Goal: Task Accomplishment & Management: Complete application form

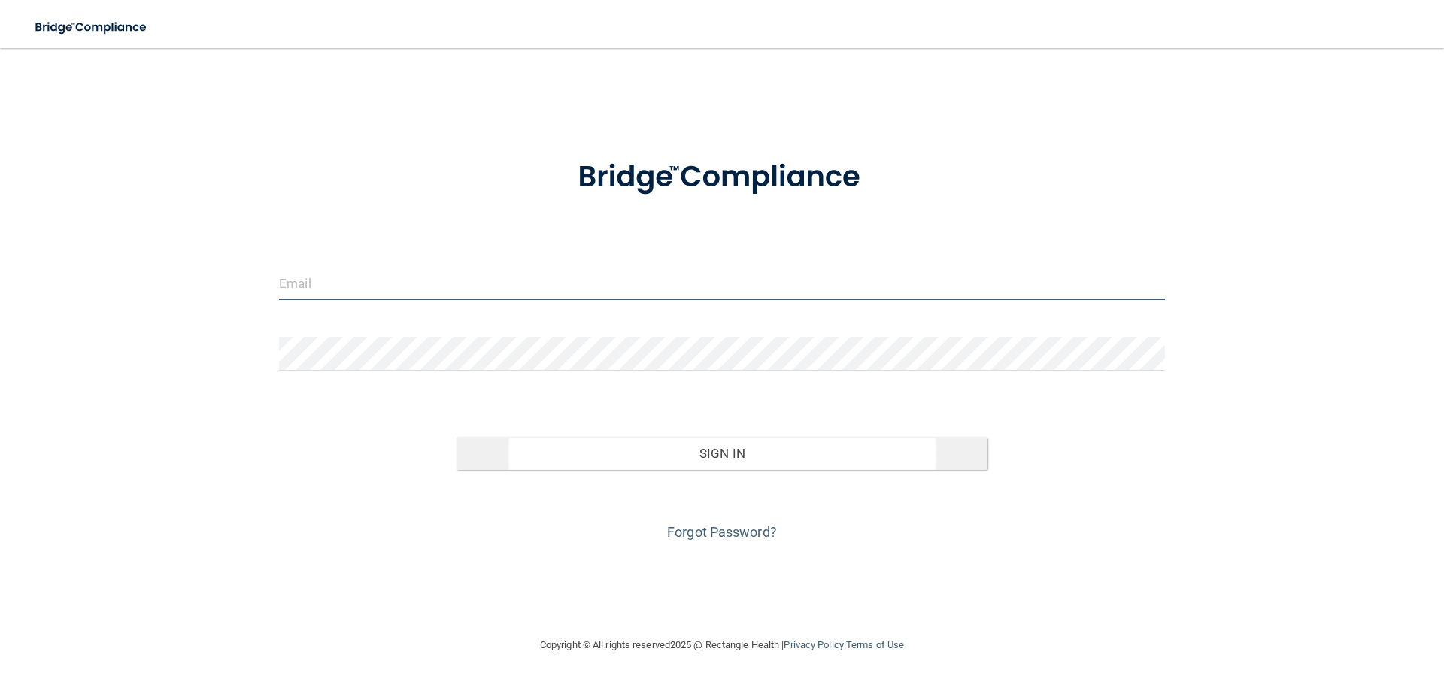
type input "[EMAIL_ADDRESS][DOMAIN_NAME]"
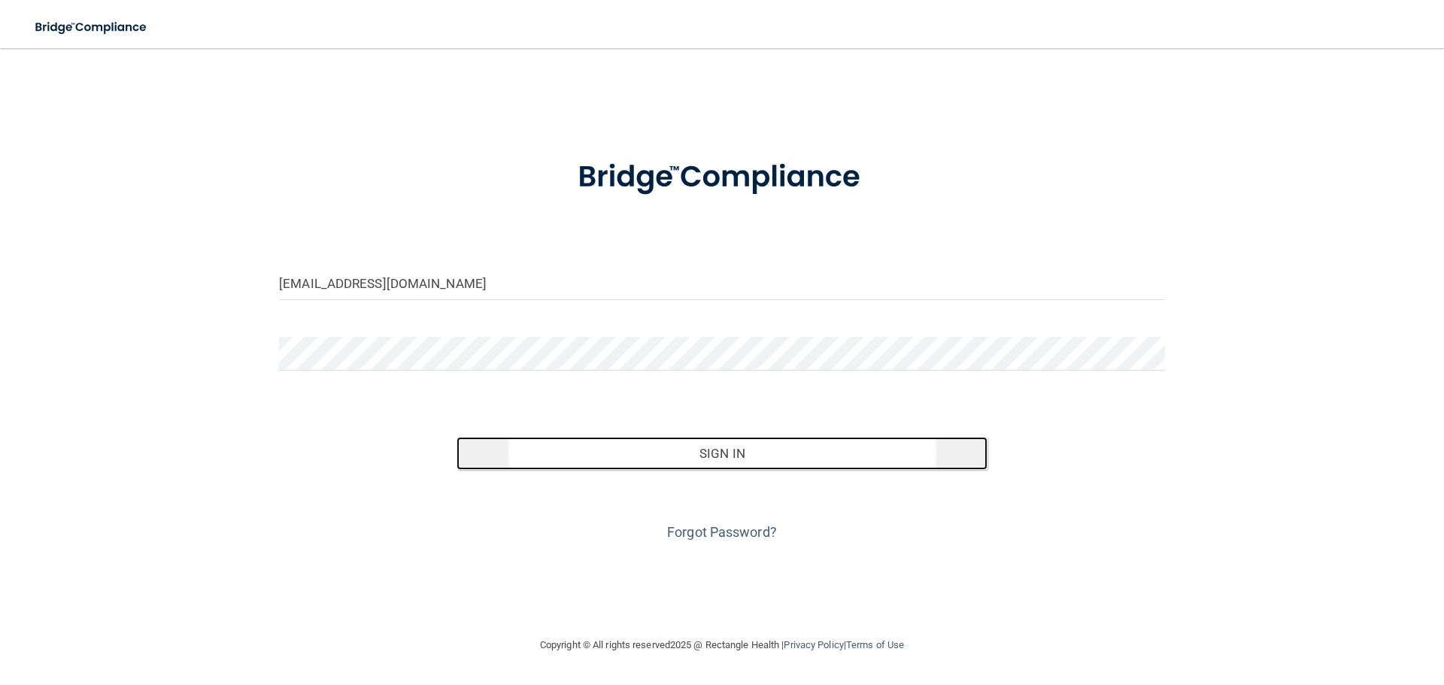
click at [785, 461] on button "Sign In" at bounding box center [723, 453] width 532 height 33
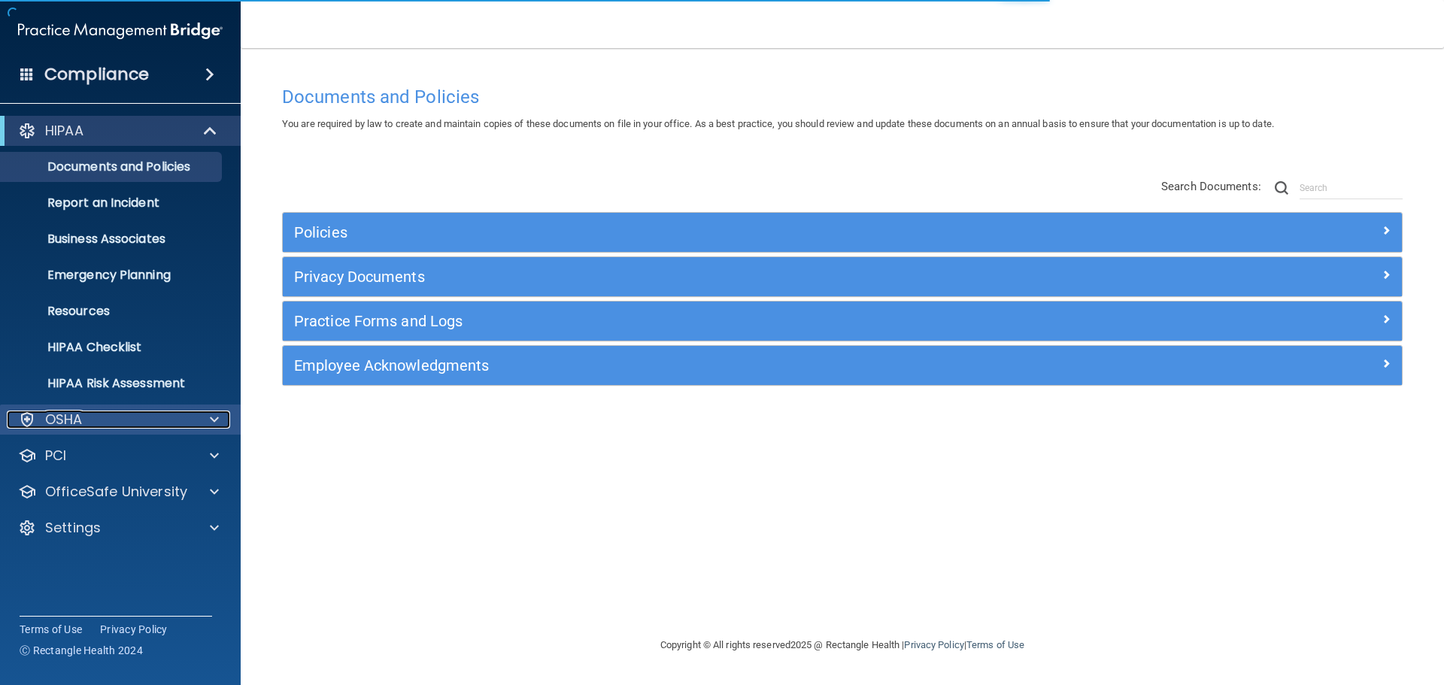
click at [200, 422] on div at bounding box center [212, 420] width 38 height 18
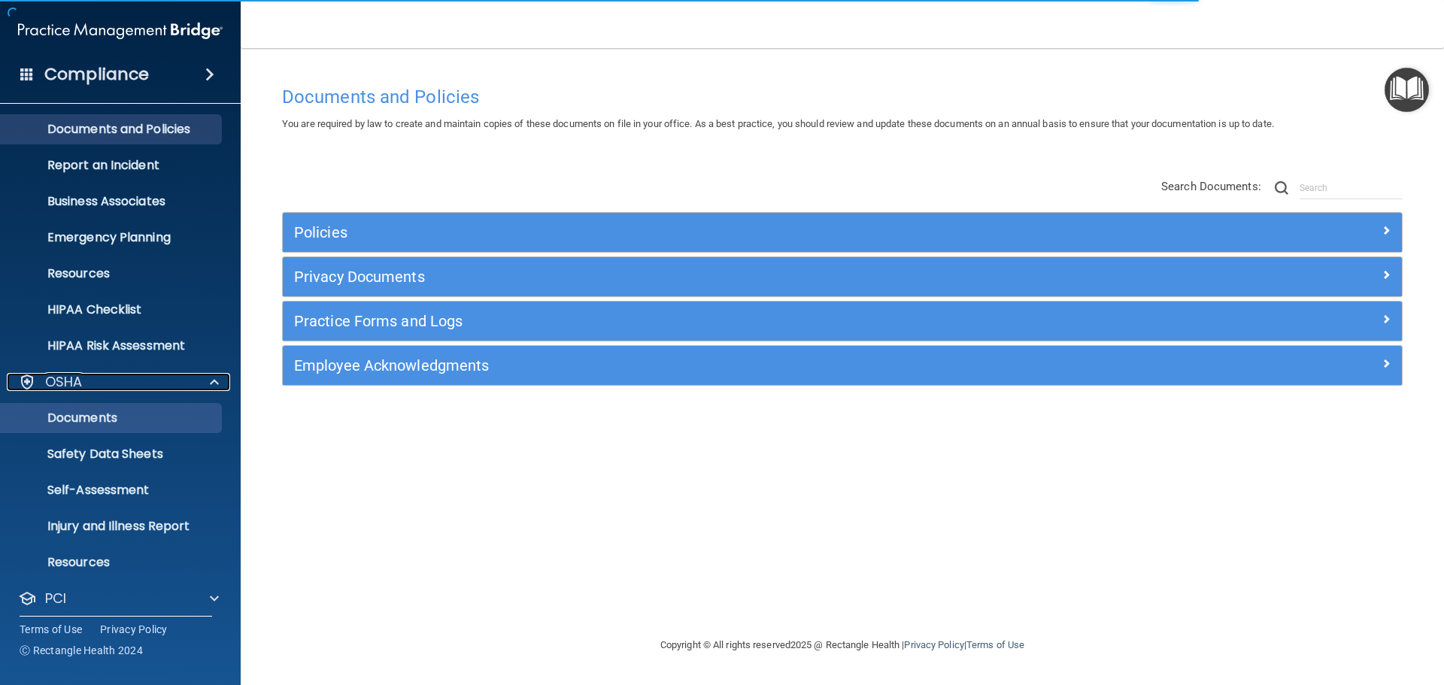
scroll to position [75, 0]
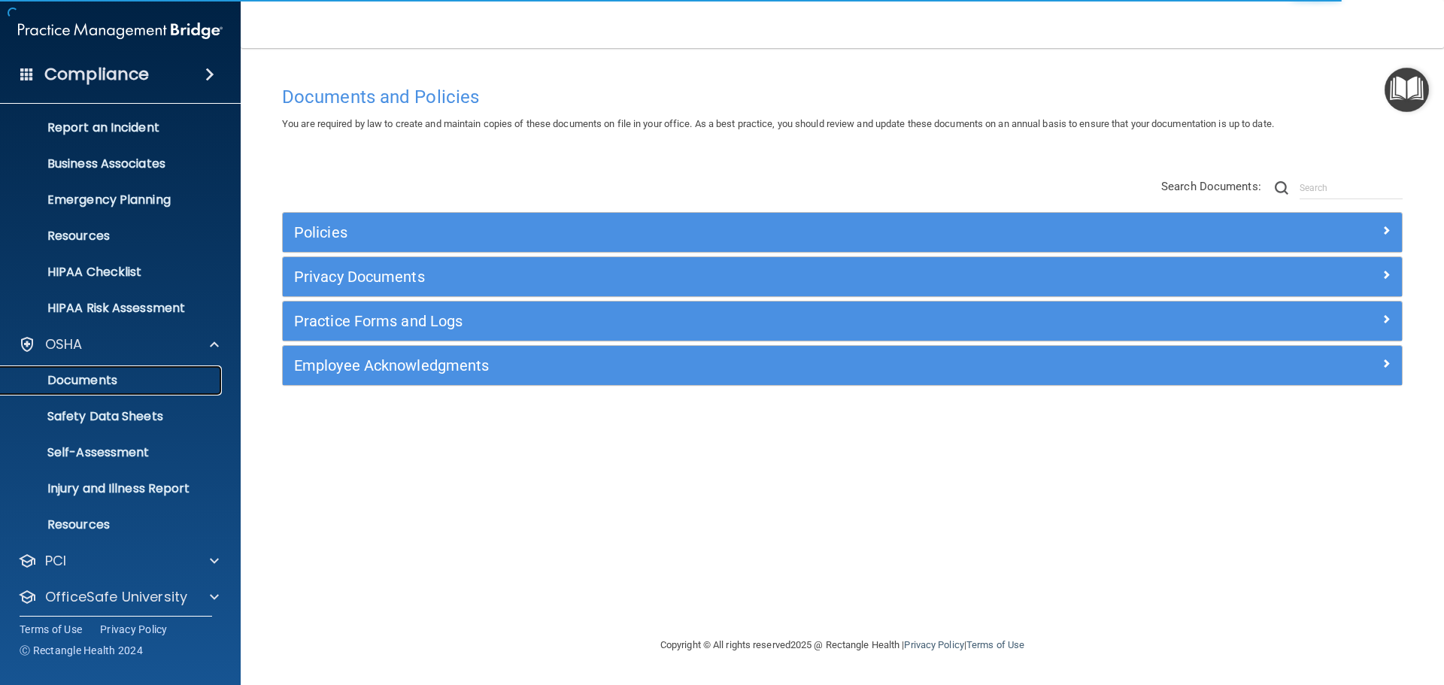
click at [112, 378] on p "Documents" at bounding box center [112, 380] width 205 height 15
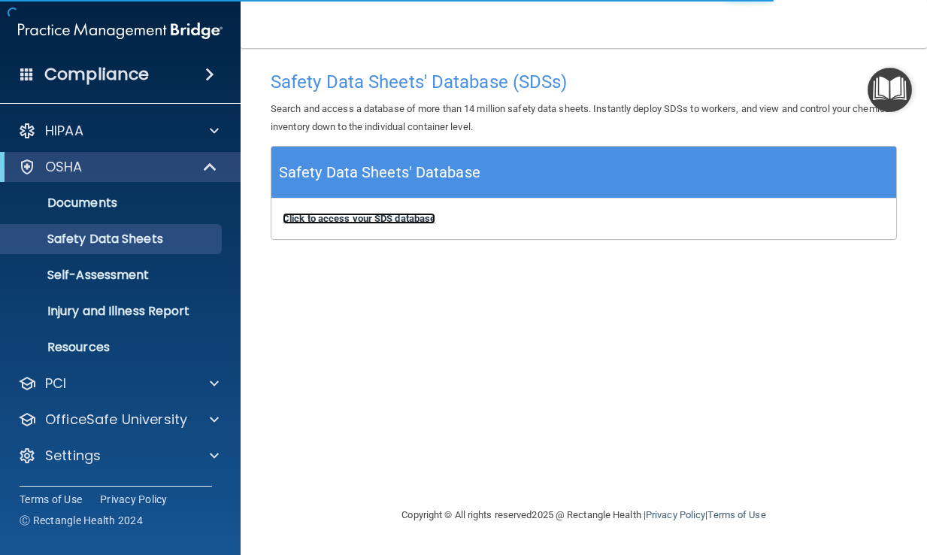
click at [390, 220] on b "Click to access your SDS database" at bounding box center [359, 218] width 153 height 11
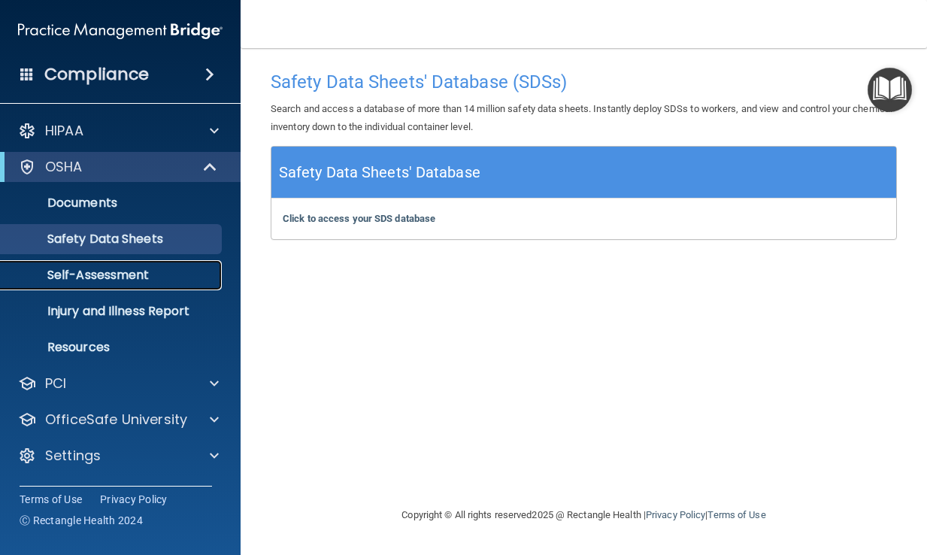
click at [102, 277] on p "Self-Assessment" at bounding box center [112, 275] width 205 height 15
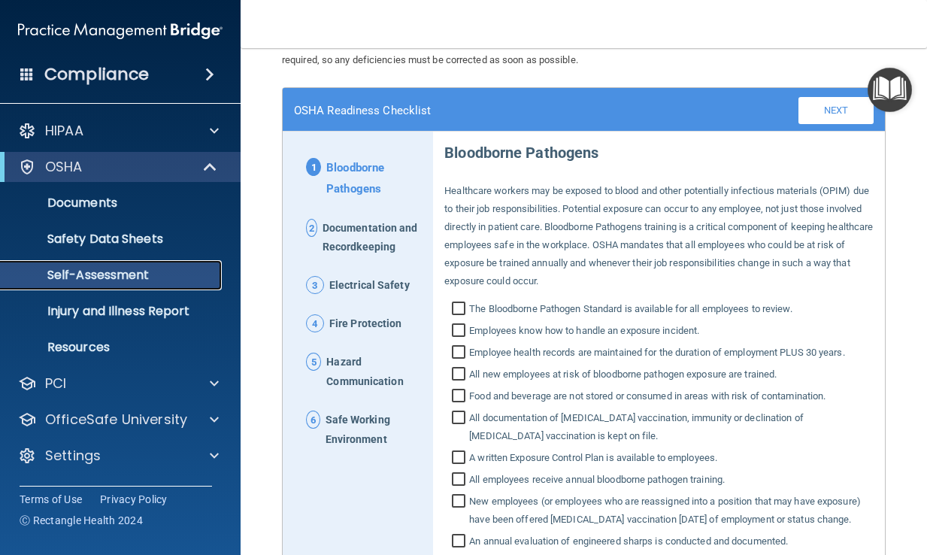
scroll to position [75, 0]
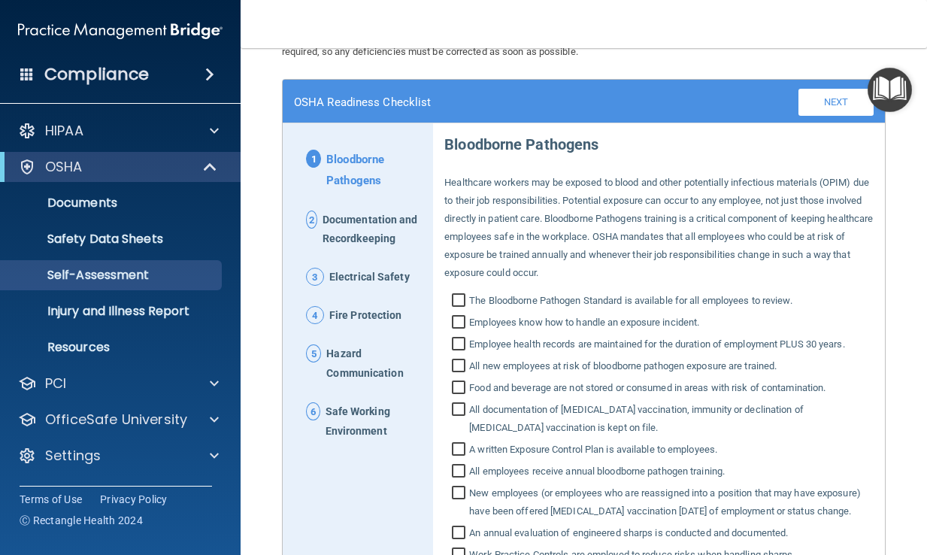
click at [455, 299] on input "The Bloodborne Pathogen Standard is available for all employees to review." at bounding box center [460, 302] width 17 height 15
checkbox input "true"
click at [460, 322] on input "Employees know how to handle an exposure incident." at bounding box center [460, 324] width 17 height 15
checkbox input "true"
click at [460, 346] on input "Employee health records are maintained for the duration of employment PLUS 30 y…" at bounding box center [460, 345] width 17 height 15
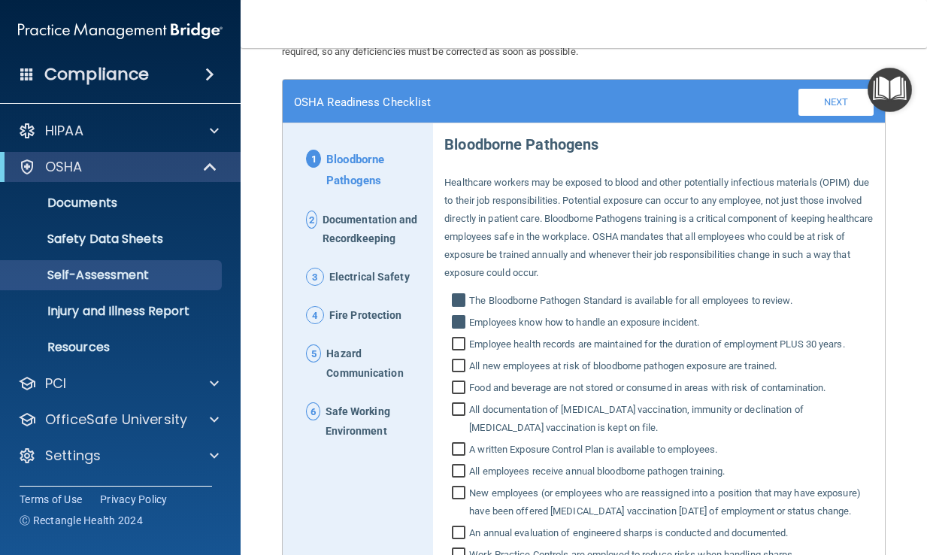
checkbox input "true"
click at [460, 366] on input "All new employees at risk of bloodborne pathogen exposure are trained." at bounding box center [460, 367] width 17 height 15
checkbox input "true"
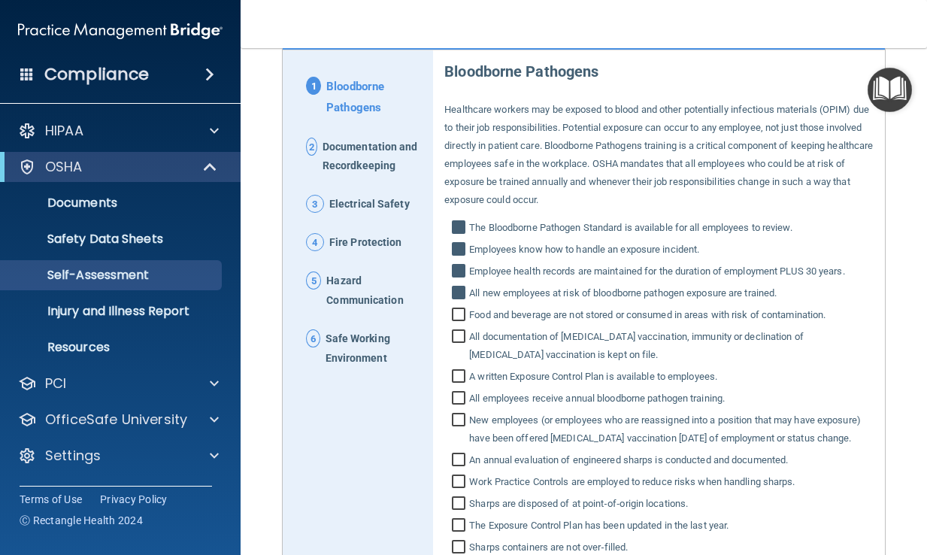
scroll to position [150, 0]
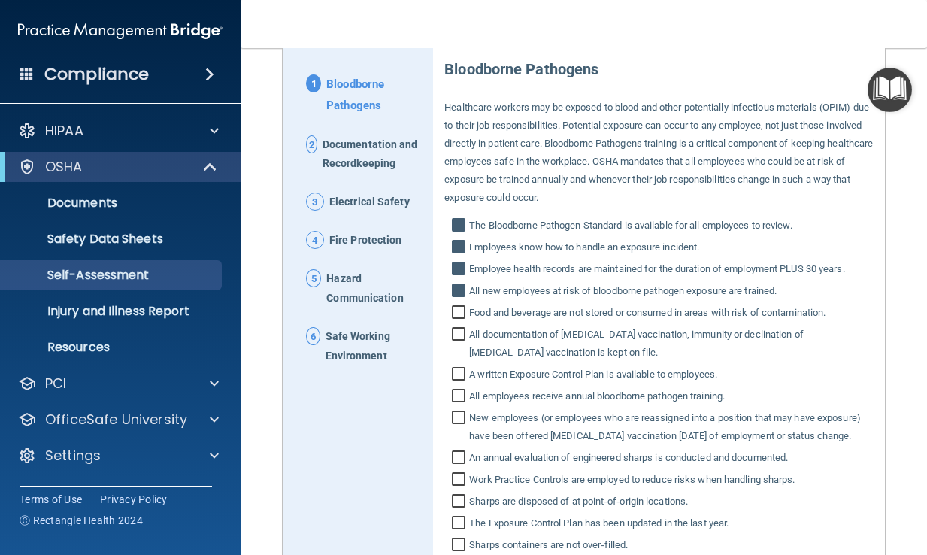
click at [459, 310] on input "Food and beverage are not stored or consumed in areas with risk of contaminatio…" at bounding box center [460, 314] width 17 height 15
checkbox input "true"
click at [457, 334] on input "All documentation of [MEDICAL_DATA] vaccination, immunity or declination of [ME…" at bounding box center [460, 345] width 17 height 33
checkbox input "true"
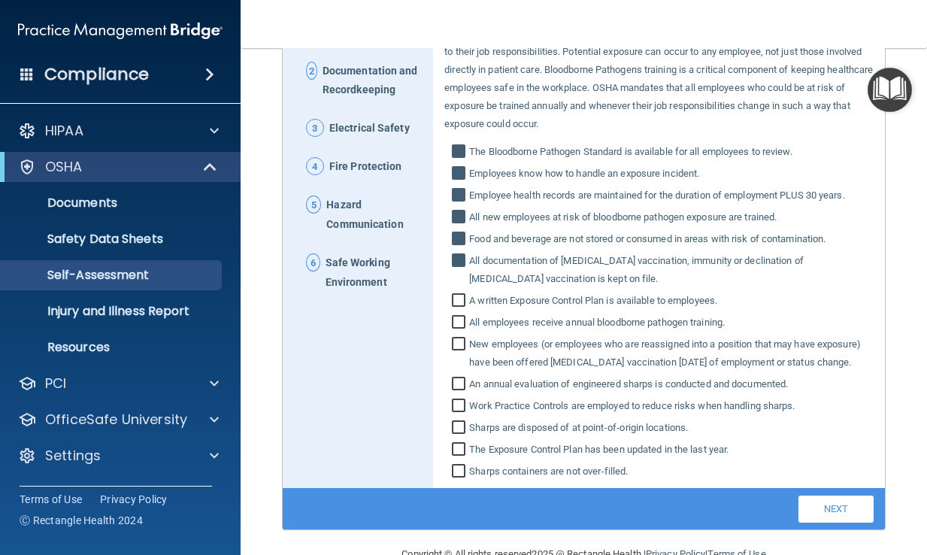
scroll to position [226, 0]
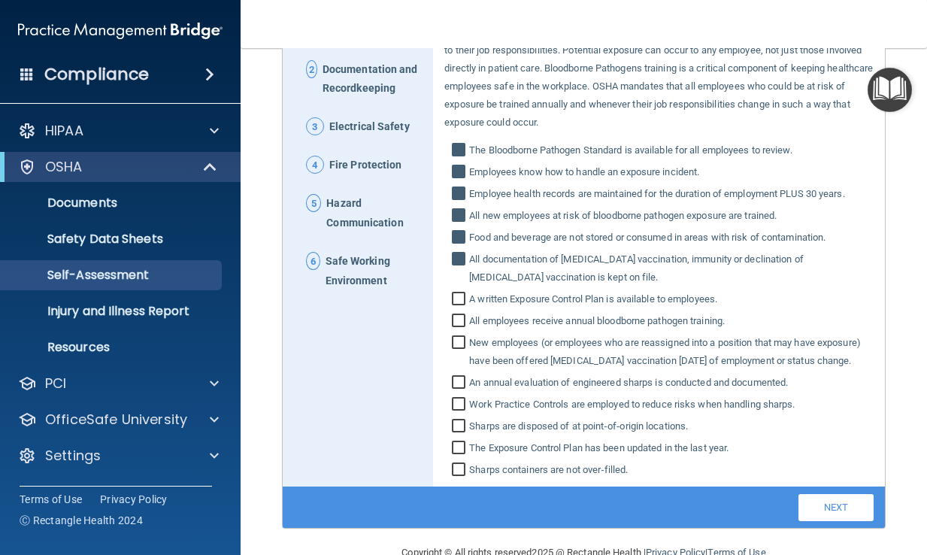
click at [459, 297] on input "A written Exposure Control Plan is available to employees." at bounding box center [460, 300] width 17 height 15
checkbox input "true"
click at [459, 321] on input "All employees receive annual bloodborne pathogen training." at bounding box center [460, 322] width 17 height 15
checkbox input "true"
click at [453, 339] on input "New employees (or employees who are reassigned into a position that may have ex…" at bounding box center [460, 353] width 17 height 33
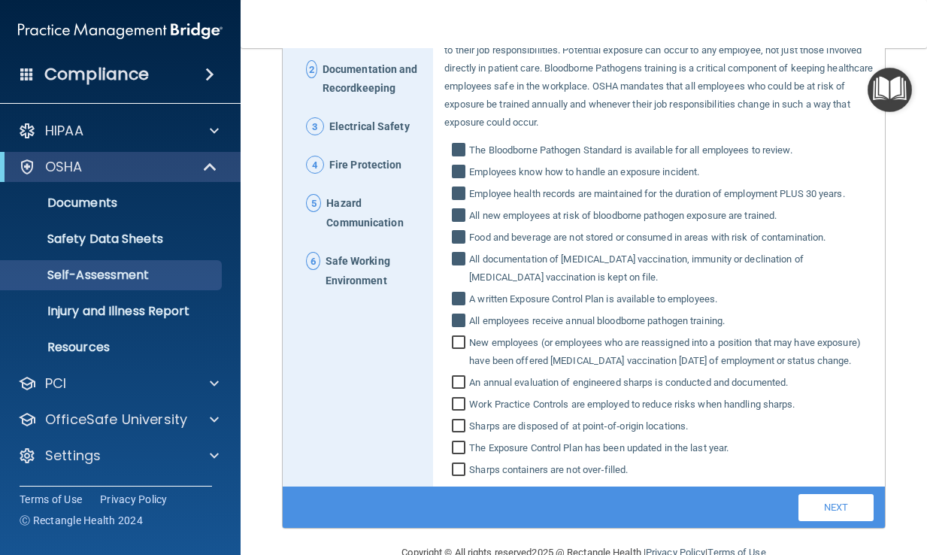
checkbox input "true"
click at [456, 392] on input "An annual evaluation of engineered sharps is conducted and documented." at bounding box center [460, 384] width 17 height 15
checkbox input "true"
click at [458, 414] on input "Work Practice Controls are employed to reduce risks when handling sharps." at bounding box center [460, 406] width 17 height 15
checkbox input "true"
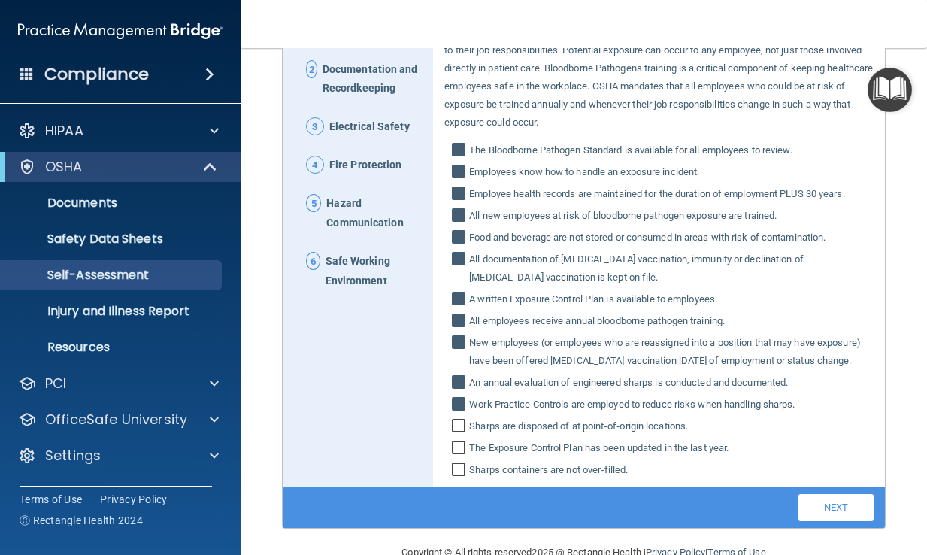
click at [454, 435] on input "Sharps are disposed of at point‐of‐origin locations." at bounding box center [460, 427] width 17 height 15
checkbox input "true"
click at [456, 457] on input "The Exposure Control Plan has been updated in the last year." at bounding box center [460, 449] width 17 height 15
checkbox input "true"
click at [457, 479] on input "Sharps containers are not over‐filled." at bounding box center [460, 471] width 17 height 15
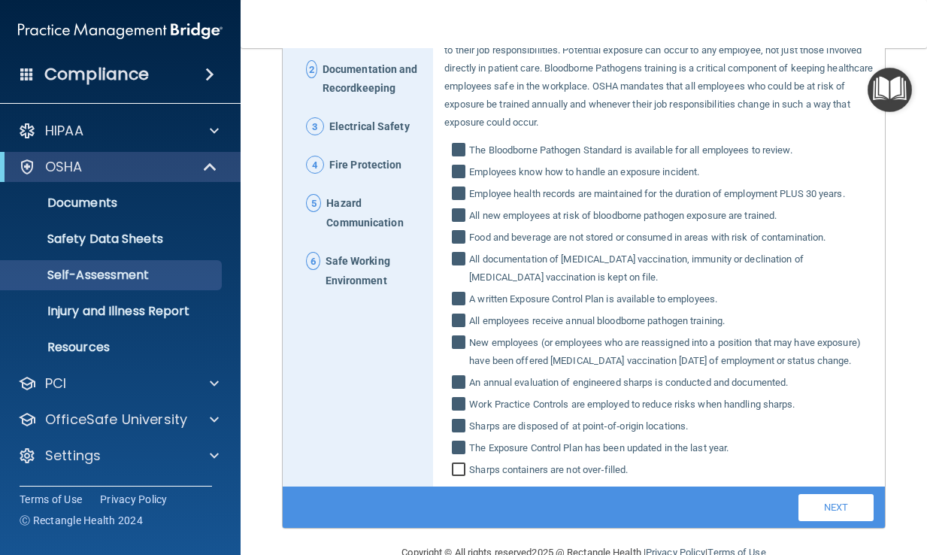
checkbox input "true"
click at [814, 521] on link "Next" at bounding box center [836, 507] width 75 height 27
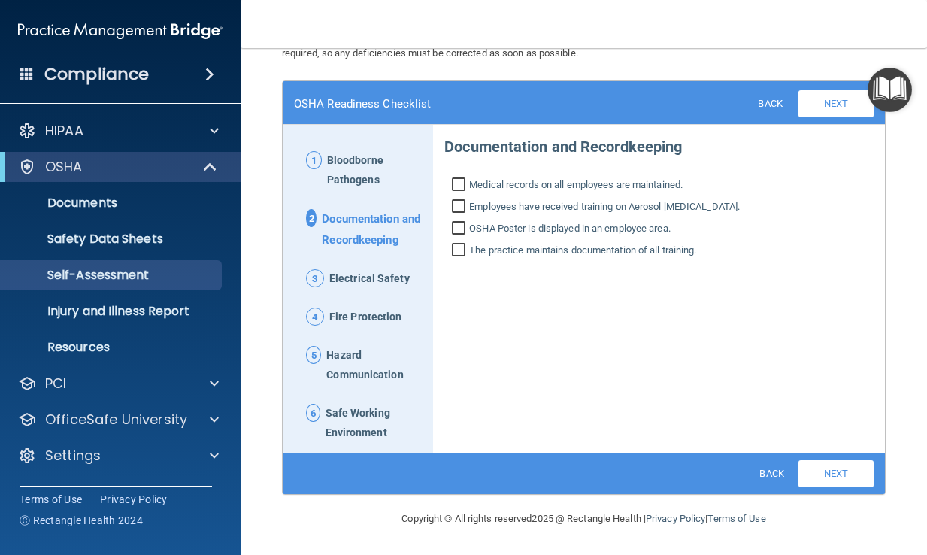
click at [463, 179] on input "Medical records on all employees are maintained." at bounding box center [460, 186] width 17 height 15
checkbox input "true"
click at [458, 201] on input "Employees have received training on Aerosol [MEDICAL_DATA]." at bounding box center [460, 208] width 17 height 15
checkbox input "true"
click at [458, 223] on input "OSHA Poster is displayed in an employee area." at bounding box center [460, 230] width 17 height 15
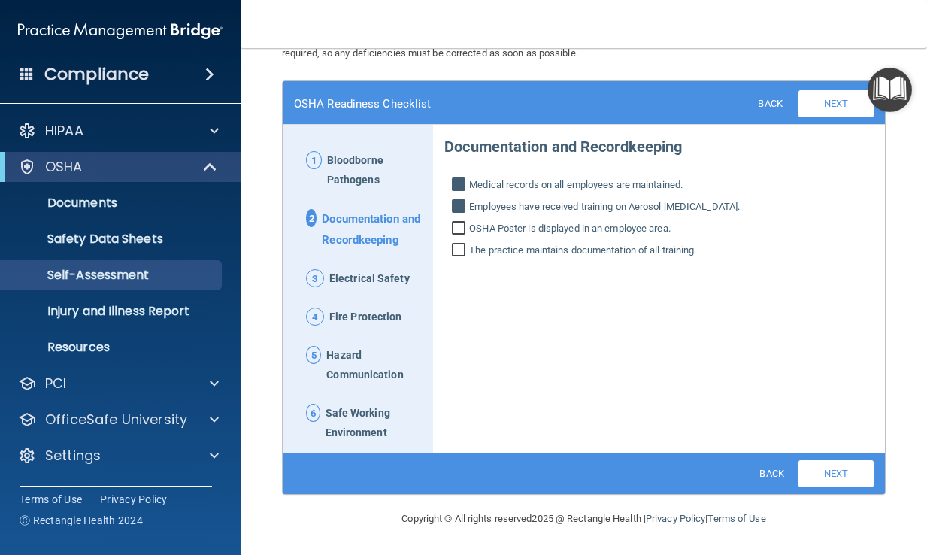
checkbox input "true"
click at [457, 244] on input "The practice maintains documentation of all training." at bounding box center [460, 251] width 17 height 15
checkbox input "true"
click at [834, 464] on link "Next" at bounding box center [836, 473] width 75 height 27
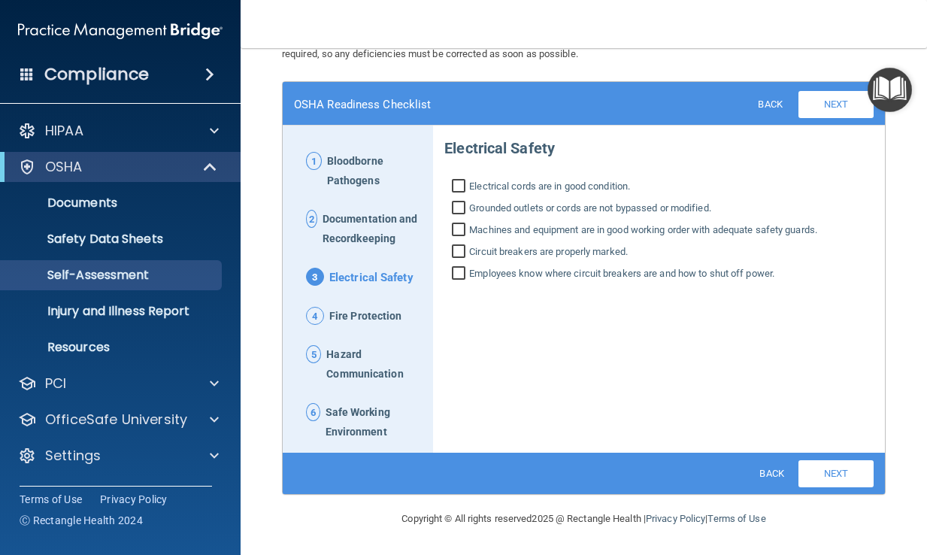
click at [458, 184] on input "Electrical cords are in good condition." at bounding box center [460, 187] width 17 height 15
checkbox input "true"
click at [459, 204] on input "Grounded outlets or cords are not bypassed or modified." at bounding box center [460, 209] width 17 height 15
checkbox input "true"
click at [453, 225] on input "Machines and equipment are in good working order with adequate safety guards." at bounding box center [460, 231] width 17 height 15
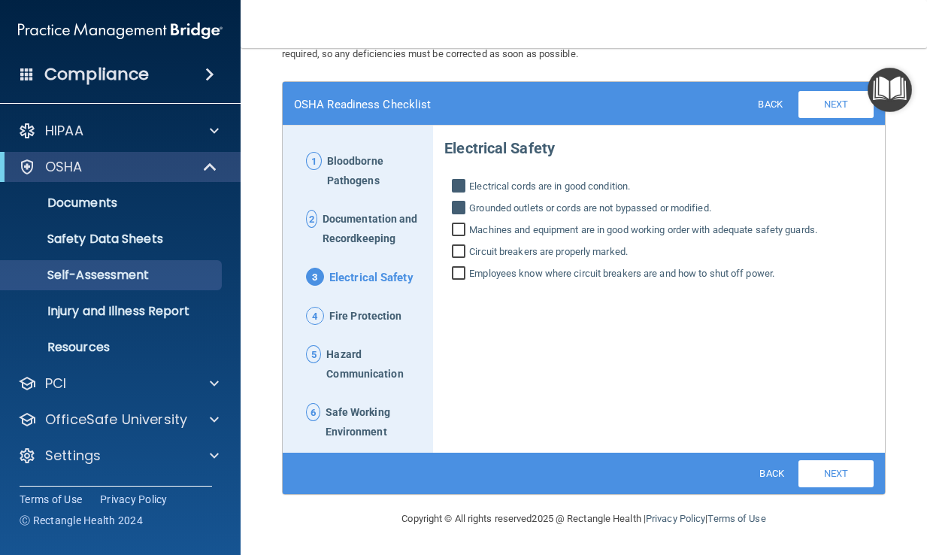
checkbox input "true"
click at [453, 252] on input "Circuit breakers are properly marked." at bounding box center [460, 253] width 17 height 15
checkbox input "true"
click at [454, 273] on input "Employees know where circuit breakers are and how to shut off power." at bounding box center [460, 275] width 17 height 15
checkbox input "true"
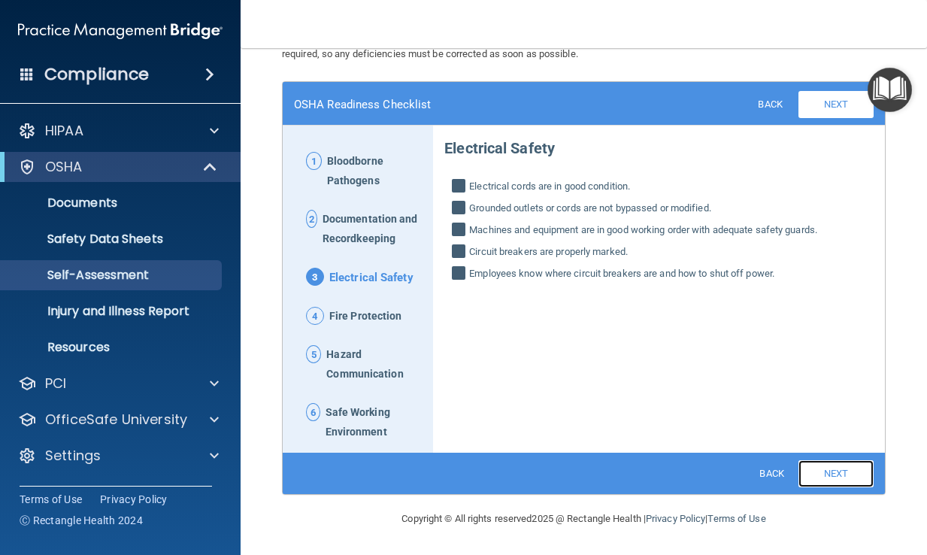
click at [830, 481] on link "Next" at bounding box center [836, 473] width 75 height 27
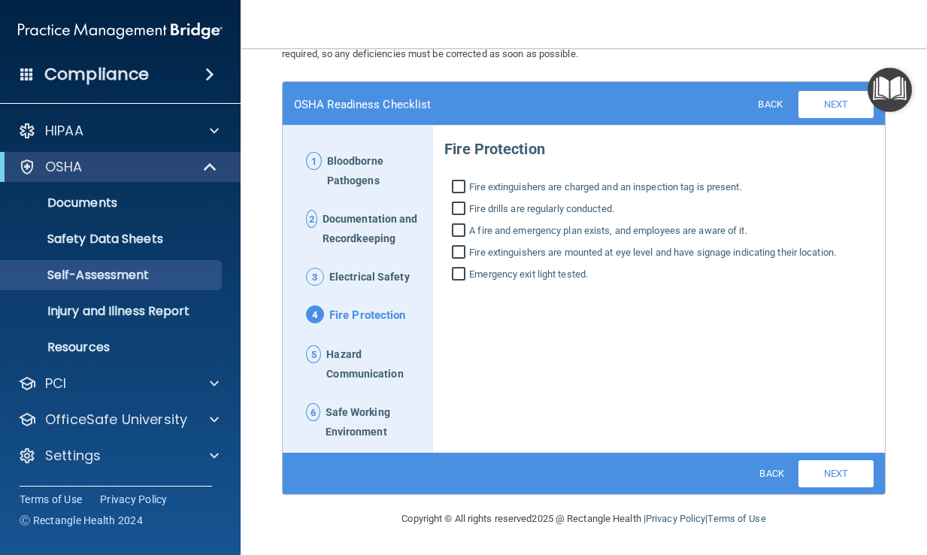
click at [455, 184] on input "Fire extinguishers are charged and an inspection tag is present." at bounding box center [460, 188] width 17 height 15
checkbox input "true"
click at [455, 208] on input "Fire drills are regularly conducted." at bounding box center [460, 210] width 17 height 15
checkbox input "true"
click at [462, 241] on div "Fire Protection Fire extinguishers are charged and an inspection tag is present…" at bounding box center [658, 206] width 429 height 156
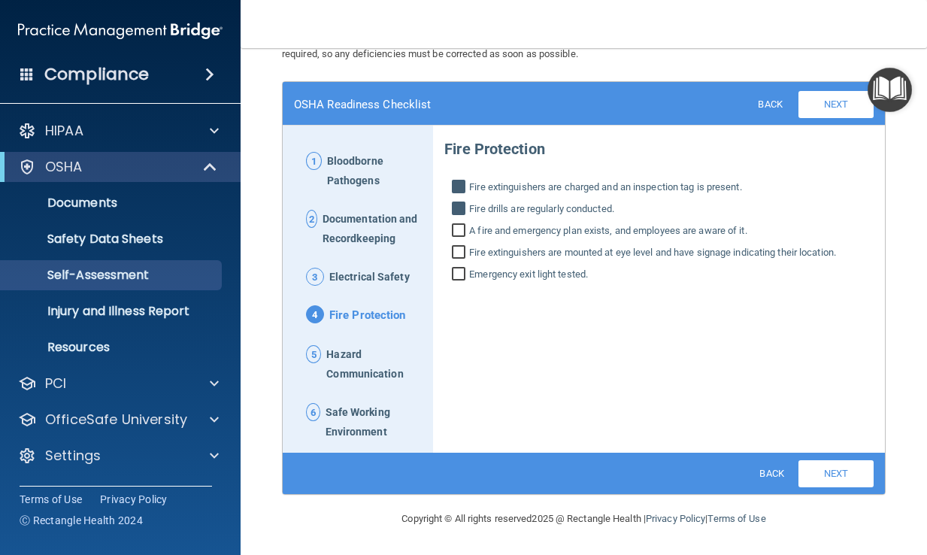
click at [457, 229] on input "A fire and emergency plan exists, and employees are aware of it." at bounding box center [460, 232] width 17 height 15
checkbox input "true"
click at [460, 250] on input "Fire extinguishers are mounted at eye level and have signage indicating their l…" at bounding box center [460, 254] width 17 height 15
checkbox input "true"
click at [452, 271] on input "Emergency exit light tested." at bounding box center [460, 275] width 17 height 15
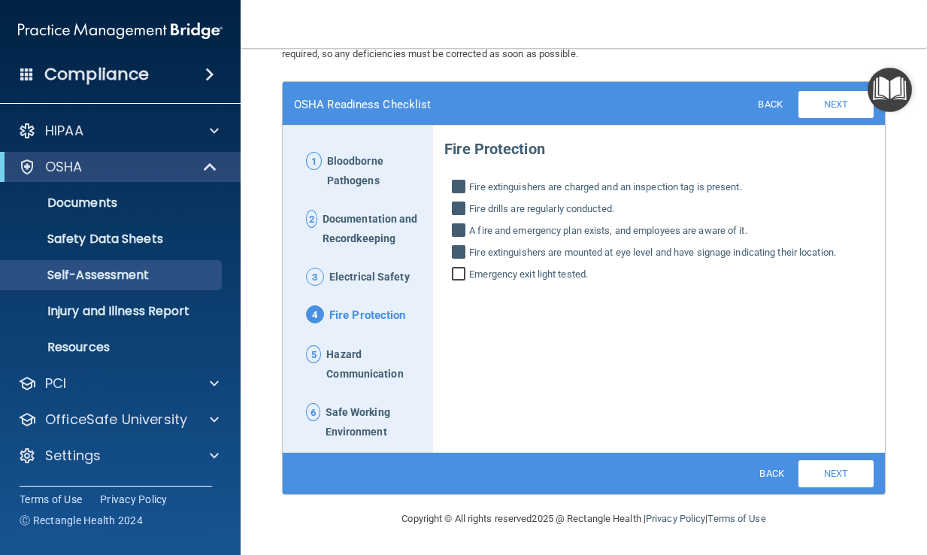
checkbox input "true"
click at [833, 479] on link "Next" at bounding box center [836, 473] width 75 height 27
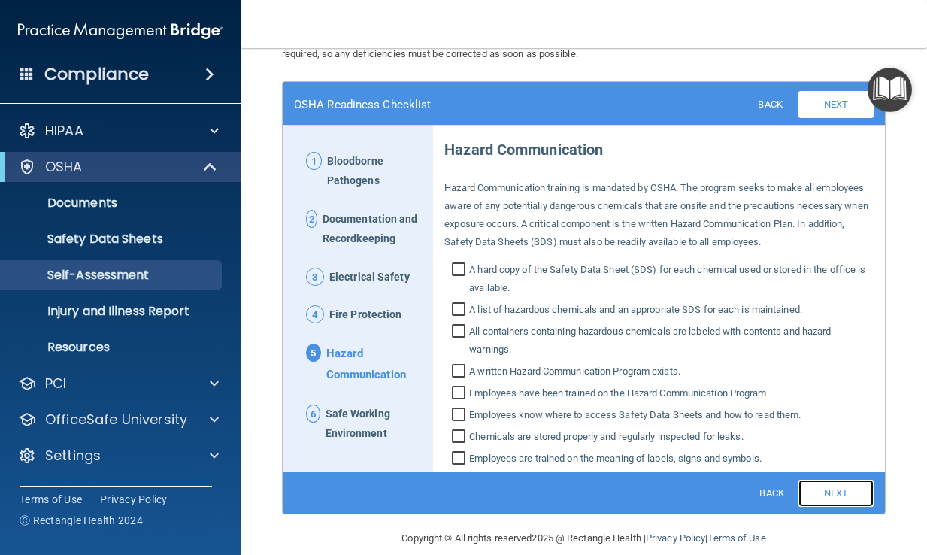
scroll to position [93, 0]
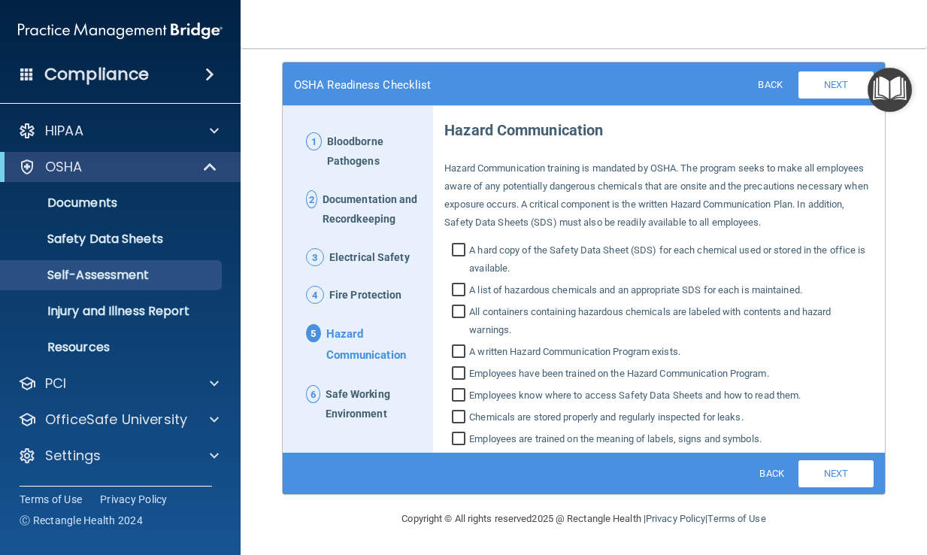
click at [454, 246] on input "A hard copy of the Safety Data Sheet (SDS) for each chemical used or stored in …" at bounding box center [460, 260] width 17 height 33
checkbox input "true"
click at [455, 290] on input "A list of hazardous chemicals and an appropriate SDS for each is maintained." at bounding box center [460, 291] width 17 height 15
checkbox input "true"
click at [455, 309] on input "All containers containing hazardous chemicals are labeled with contents and haz…" at bounding box center [460, 322] width 17 height 33
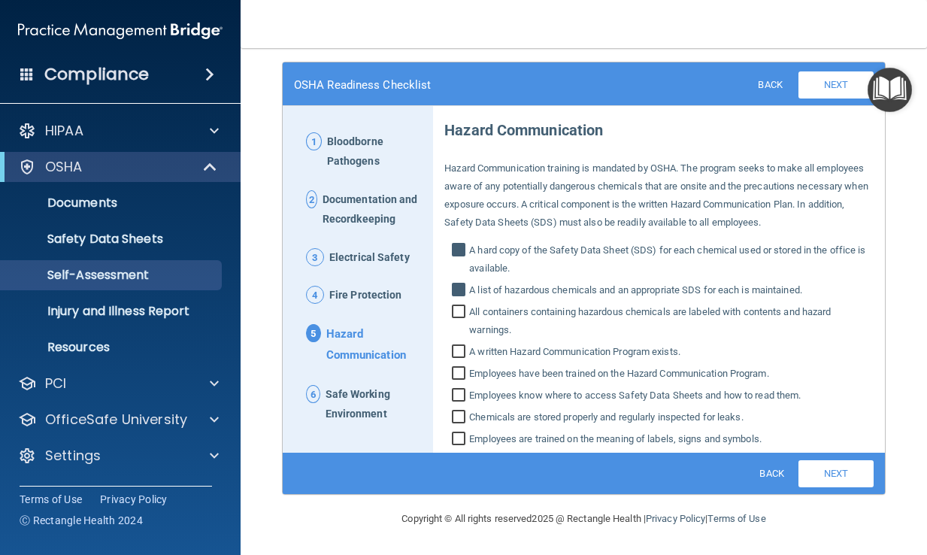
checkbox input "true"
click at [454, 353] on input "A written Hazard Communication Program exists." at bounding box center [460, 353] width 17 height 15
checkbox input "true"
click at [460, 374] on input "Employees have been trained on the Hazard Communication Program." at bounding box center [460, 375] width 17 height 15
checkbox input "true"
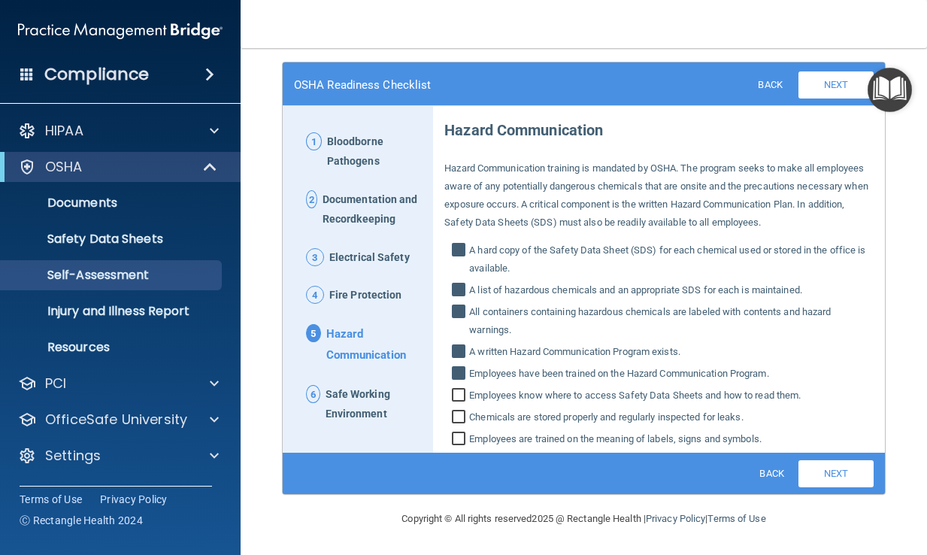
click at [461, 397] on input "Employees know where to access Safety Data Sheets and how to read them." at bounding box center [460, 397] width 17 height 15
checkbox input "true"
click at [460, 415] on input "Chemicals are stored properly and regularly inspected for leaks." at bounding box center [460, 418] width 17 height 15
checkbox input "true"
click at [461, 435] on input "Employees are trained on the meaning of labels, signs and symbols." at bounding box center [460, 440] width 17 height 15
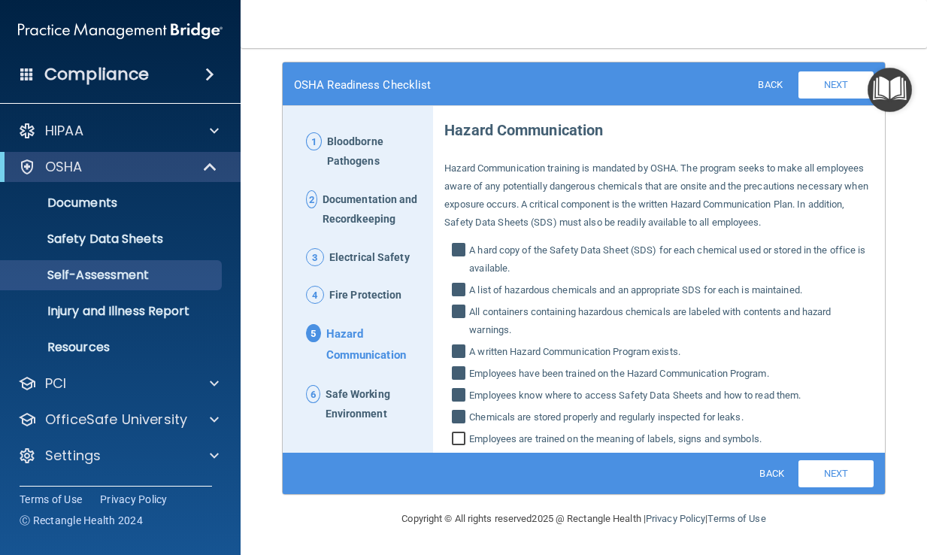
checkbox input "true"
click at [821, 475] on link "Next" at bounding box center [836, 473] width 75 height 27
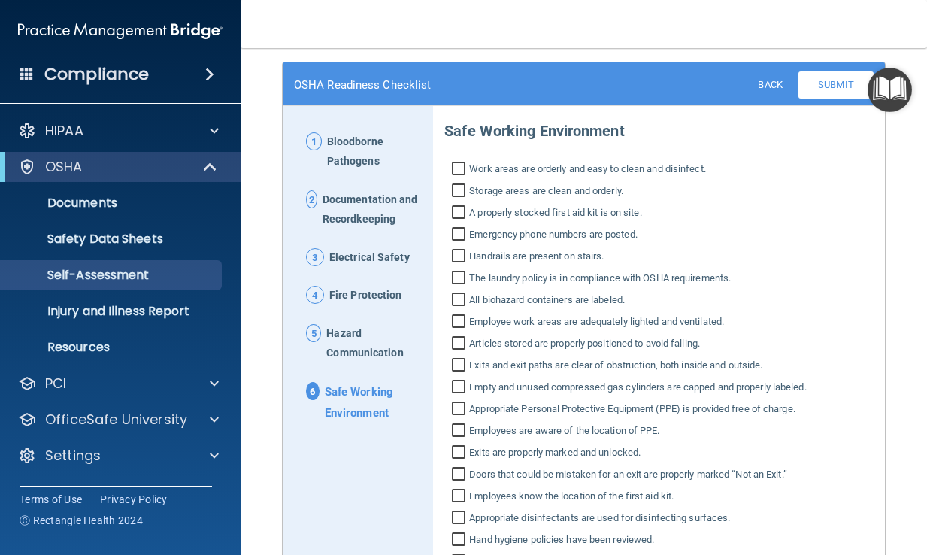
click at [463, 167] on input "Work areas are orderly and easy to clean and disinfect." at bounding box center [460, 170] width 17 height 15
checkbox input "true"
click at [459, 190] on input "Storage areas are clean and orderly." at bounding box center [460, 192] width 17 height 15
checkbox input "true"
click at [460, 212] on input "A properly stocked first aid kit is on site." at bounding box center [460, 214] width 17 height 15
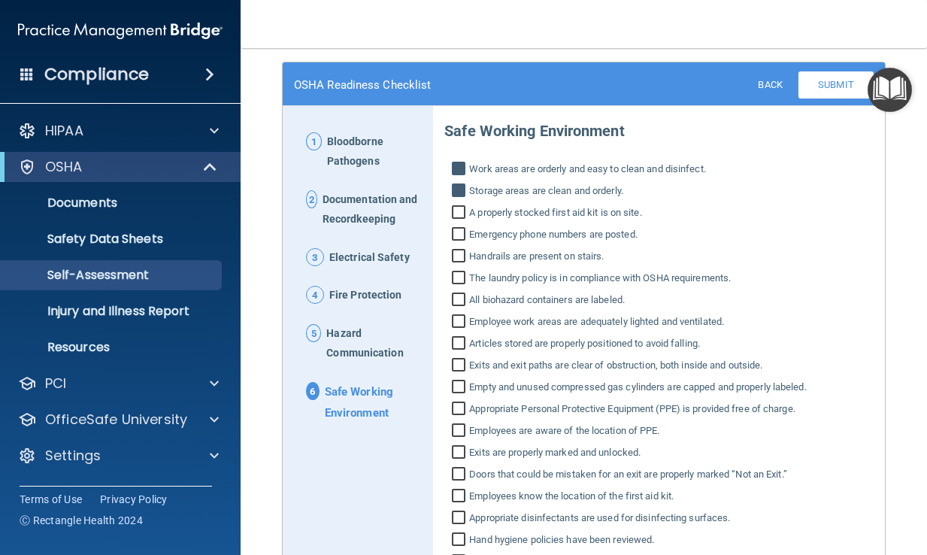
checkbox input "true"
click at [456, 235] on input "Emergency phone numbers are posted." at bounding box center [460, 236] width 17 height 15
checkbox input "true"
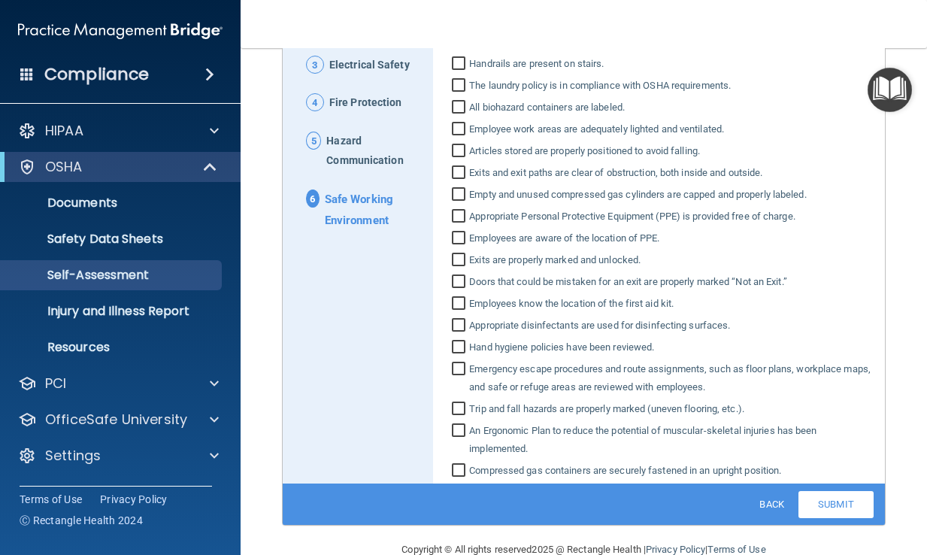
scroll to position [316, 0]
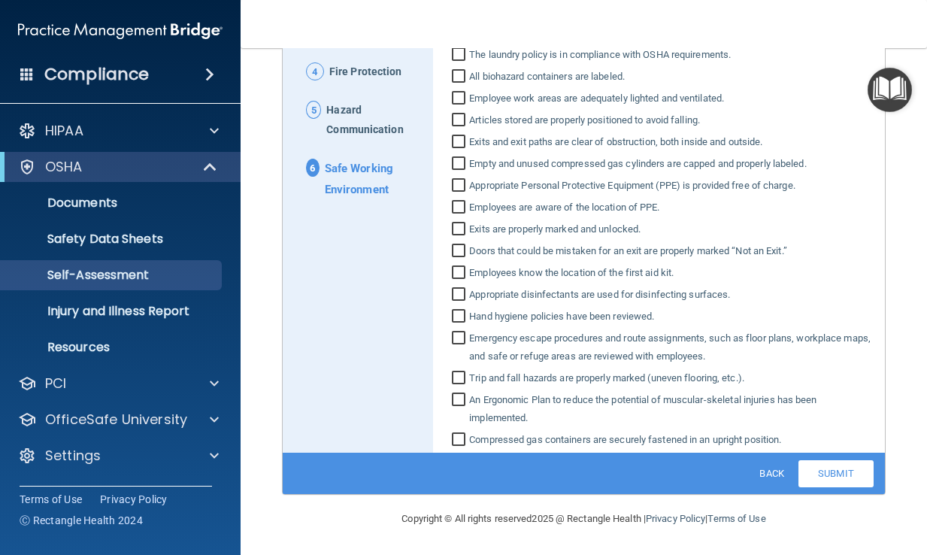
click at [465, 438] on input "Compressed gas containers are securely fastened in an upright position." at bounding box center [460, 441] width 17 height 15
checkbox input "true"
click at [457, 401] on input "An Ergonomic Plan to reduce the potential of muscular‐skeletal injuries has bee…" at bounding box center [460, 410] width 17 height 33
click at [459, 395] on input "An Ergonomic Plan to reduce the potential of muscular‐skeletal injuries has bee…" at bounding box center [460, 410] width 17 height 33
checkbox input "false"
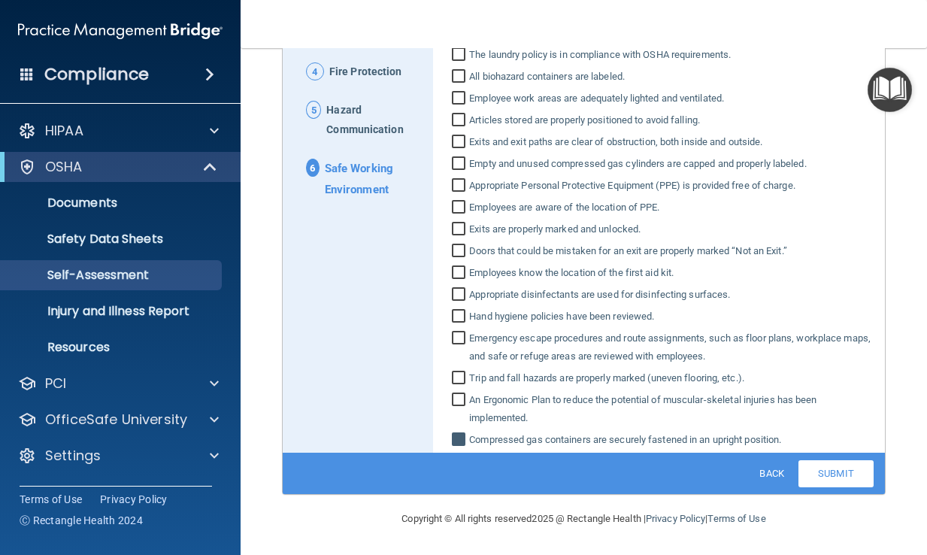
click at [463, 387] on input "Trip and fall hazards are properly marked (uneven flooring, etc.)." at bounding box center [460, 379] width 17 height 15
checkbox input "true"
click at [460, 396] on input "An Ergonomic Plan to reduce the potential of muscular‐skeletal injuries has bee…" at bounding box center [460, 410] width 17 height 33
checkbox input "true"
drag, startPoint x: 454, startPoint y: 338, endPoint x: 455, endPoint y: 321, distance: 16.6
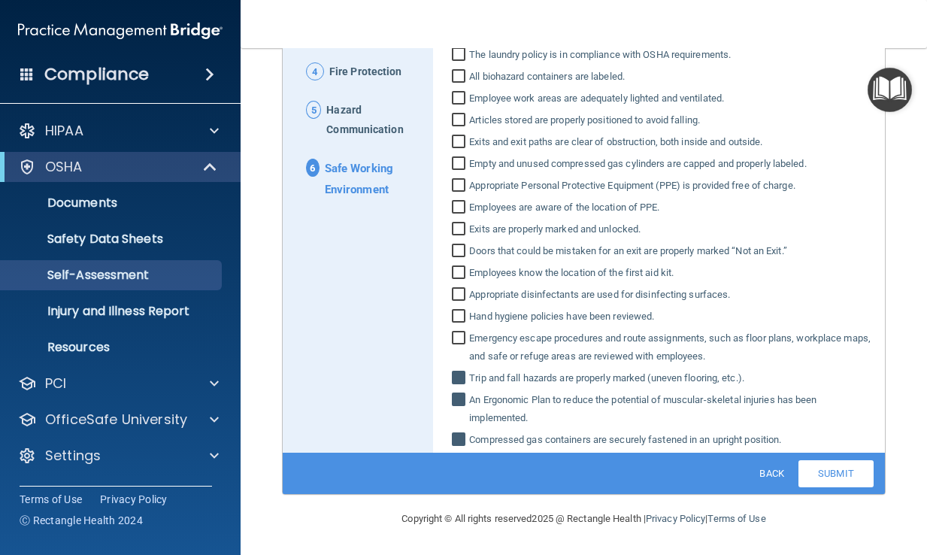
click at [455, 338] on input "Emergency escape procedures and route assignments, such as floor plans, workpla…" at bounding box center [460, 348] width 17 height 33
checkbox input "true"
click at [455, 316] on input "Hand hygiene policies have been reviewed." at bounding box center [460, 318] width 17 height 15
checkbox input "true"
click at [458, 283] on div "Safe Working Environment Work areas are orderly and easy to clean and disinfect…" at bounding box center [658, 167] width 429 height 563
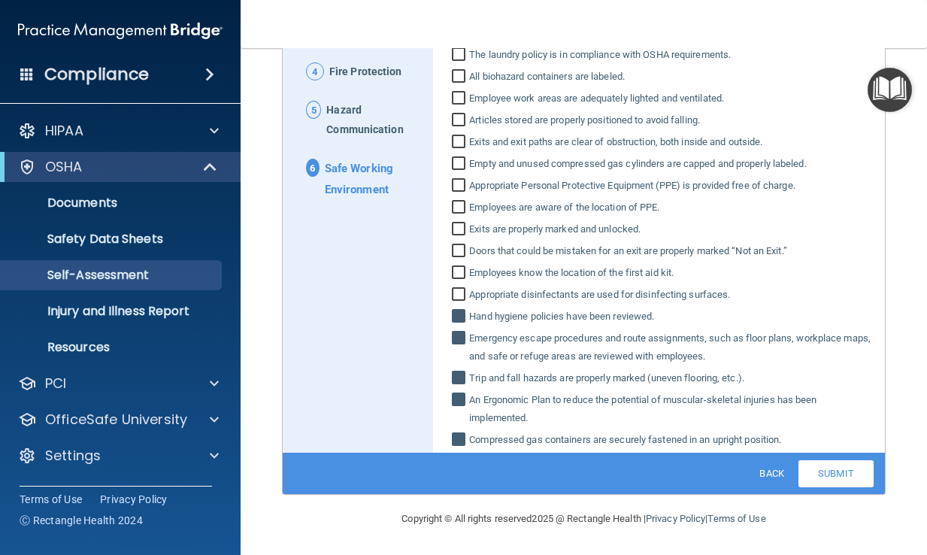
click at [459, 289] on input "Appropriate disinfectants are used for disinfecting surfaces." at bounding box center [460, 296] width 17 height 15
checkbox input "true"
click at [458, 267] on input "Employees know the location of the first aid kit." at bounding box center [460, 274] width 17 height 15
checkbox input "true"
click at [459, 232] on input "Exits are properly marked and unlocked." at bounding box center [460, 230] width 17 height 15
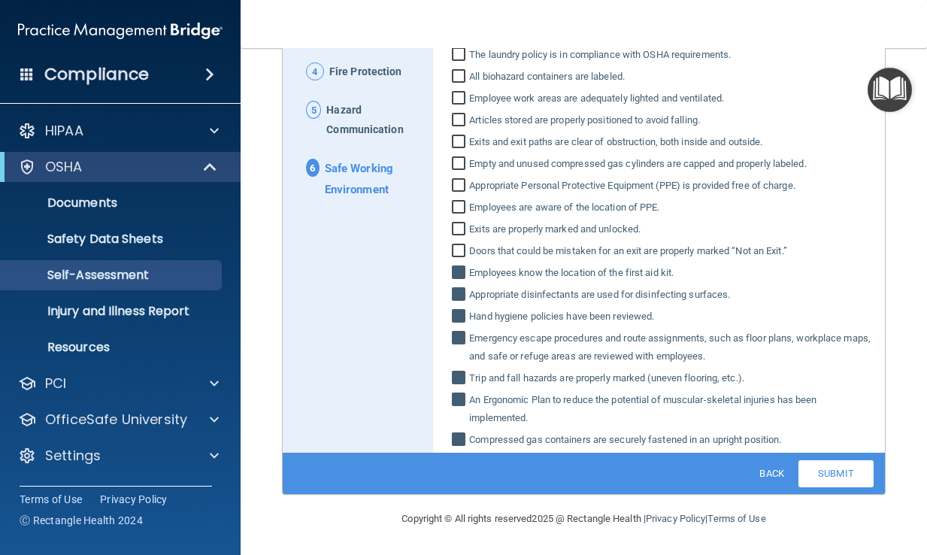
checkbox input "true"
click at [458, 248] on input "Doors that could be mistaken for an exit are properly marked “Not an Exit.”" at bounding box center [460, 252] width 17 height 15
checkbox input "true"
click at [463, 202] on input "Employees are aware of the location of PPE." at bounding box center [460, 209] width 17 height 15
checkbox input "true"
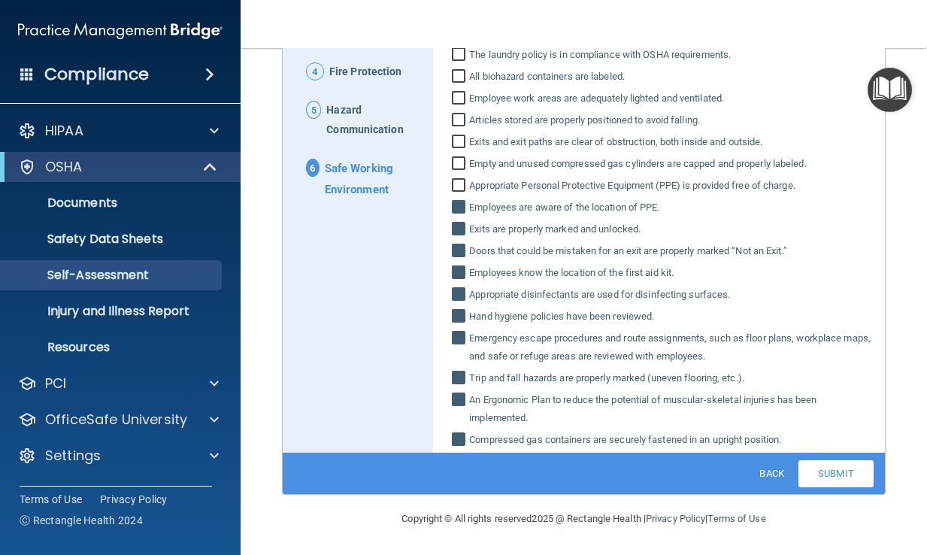
click at [460, 177] on label "Appropriate Personal Protective Equipment (PPE) is provided free of charge." at bounding box center [658, 186] width 429 height 18
click at [460, 180] on input "Appropriate Personal Protective Equipment (PPE) is provided free of charge." at bounding box center [460, 187] width 17 height 15
click at [457, 187] on input "Appropriate Personal Protective Equipment (PPE) is provided free of charge." at bounding box center [460, 187] width 17 height 15
checkbox input "false"
click at [457, 161] on input "Empty and unused compressed gas cylinders are capped and properly labeled." at bounding box center [460, 165] width 17 height 15
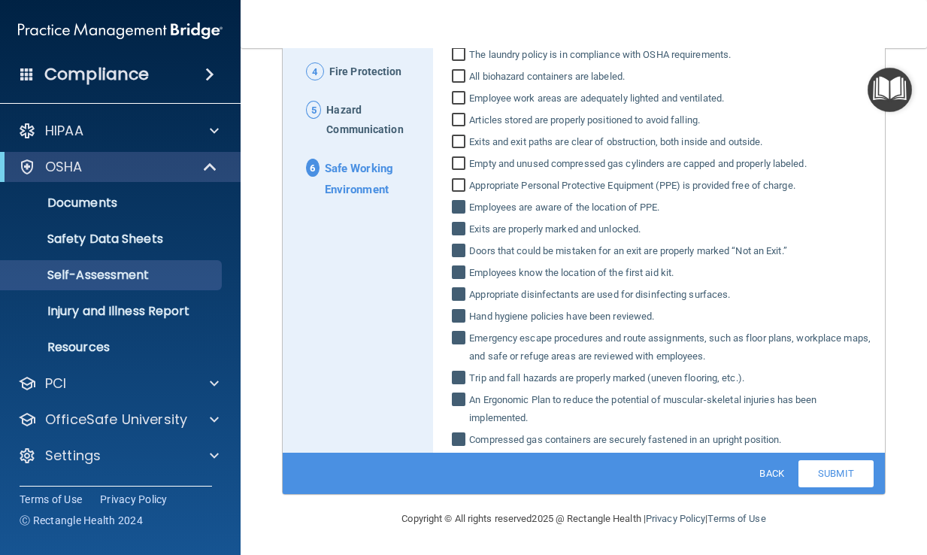
checkbox input "true"
click at [453, 180] on input "Appropriate Personal Protective Equipment (PPE) is provided free of charge." at bounding box center [460, 187] width 17 height 15
checkbox input "true"
click at [459, 146] on input "Exits and exit paths are clear of obstruction, both inside and outside." at bounding box center [460, 143] width 17 height 15
checkbox input "true"
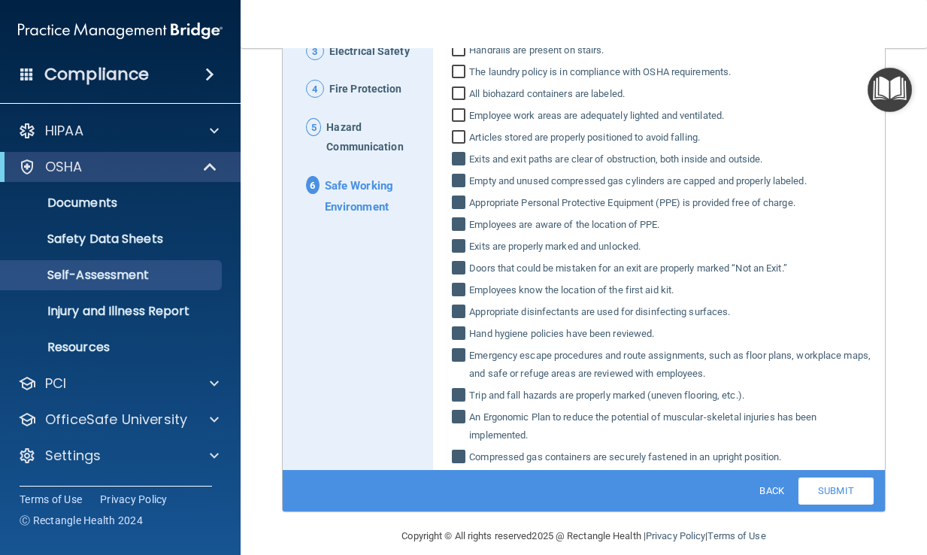
scroll to position [165, 0]
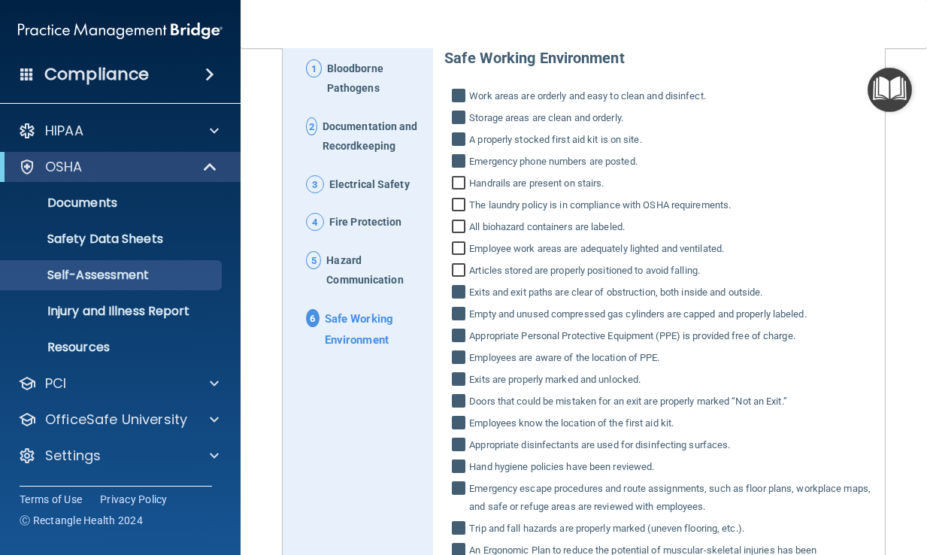
click at [452, 274] on input "Articles stored are properly positioned to avoid falling." at bounding box center [460, 272] width 17 height 15
checkbox input "true"
click at [457, 244] on input "Employee work areas are adequately lighted and ventilated." at bounding box center [460, 250] width 17 height 15
checkbox input "true"
click at [457, 223] on input "All biohazard containers are labeled." at bounding box center [460, 228] width 17 height 15
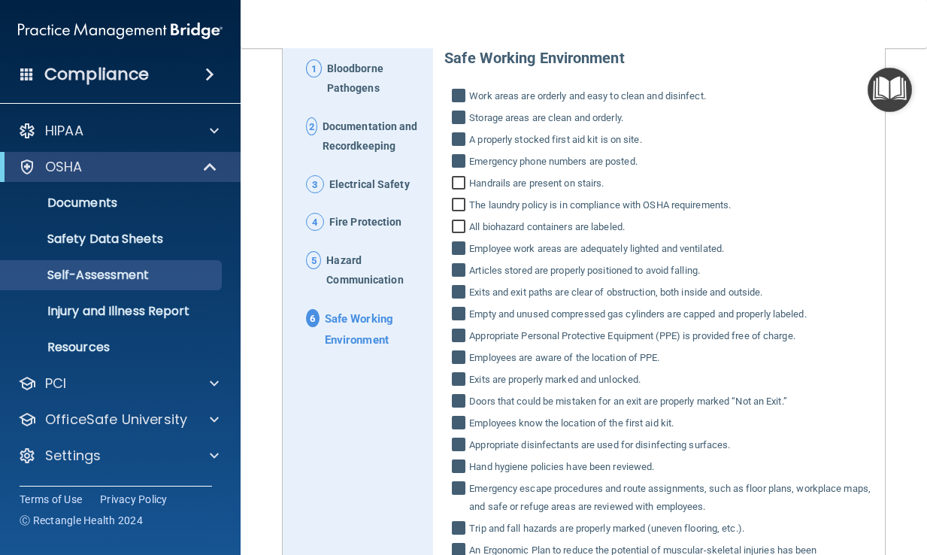
checkbox input "true"
click at [456, 199] on input "The laundry policy is in compliance with OSHA requirements." at bounding box center [460, 206] width 17 height 15
checkbox input "true"
click at [455, 180] on input "Handrails are present on stairs." at bounding box center [460, 184] width 17 height 15
checkbox input "true"
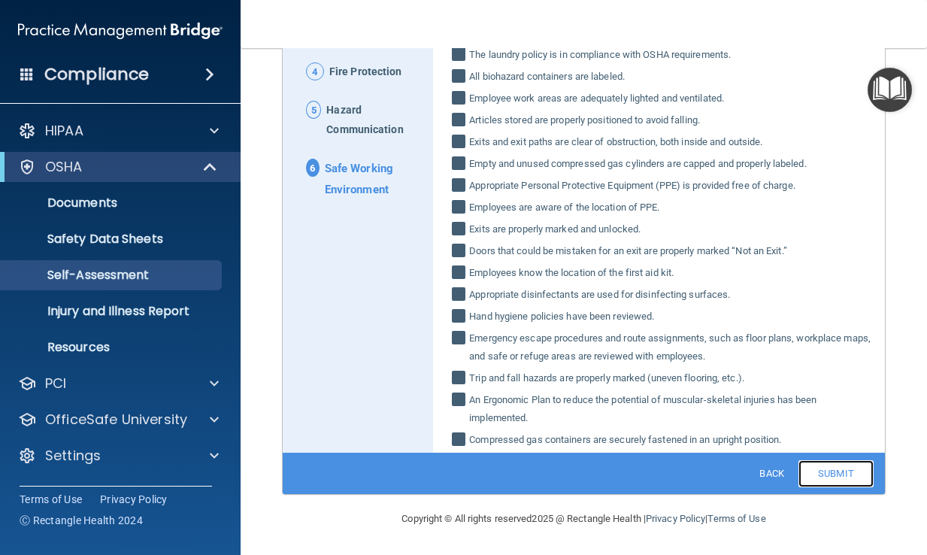
click at [826, 467] on link "Submit" at bounding box center [836, 473] width 75 height 27
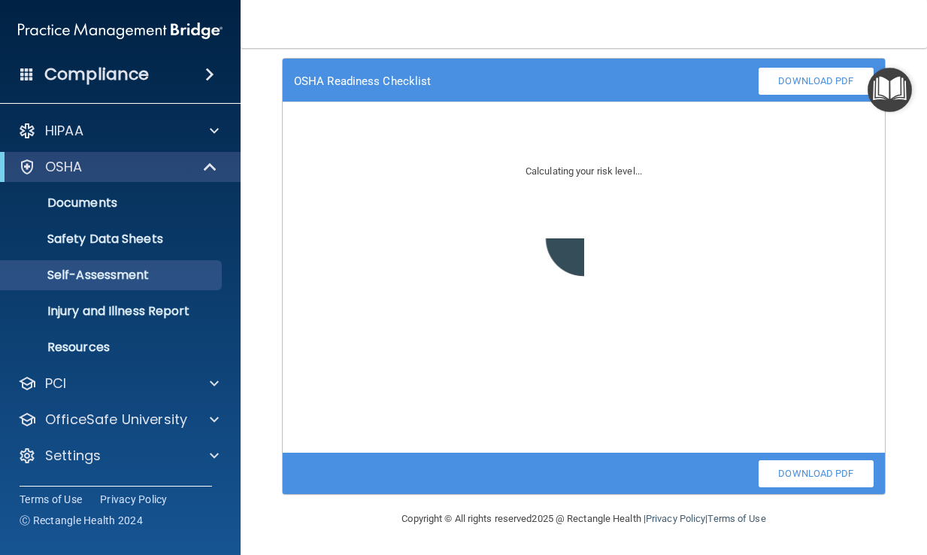
scroll to position [96, 0]
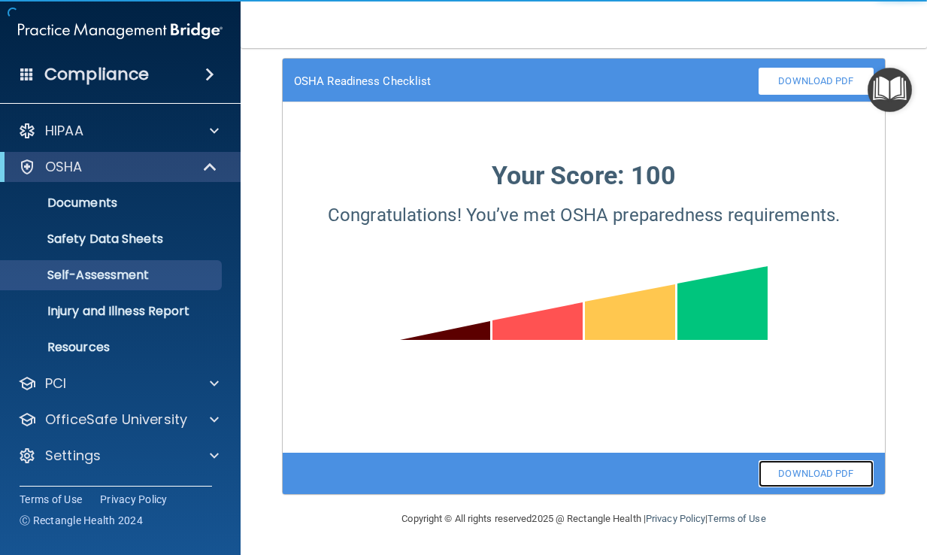
click at [802, 472] on link "Download PDF" at bounding box center [816, 473] width 115 height 27
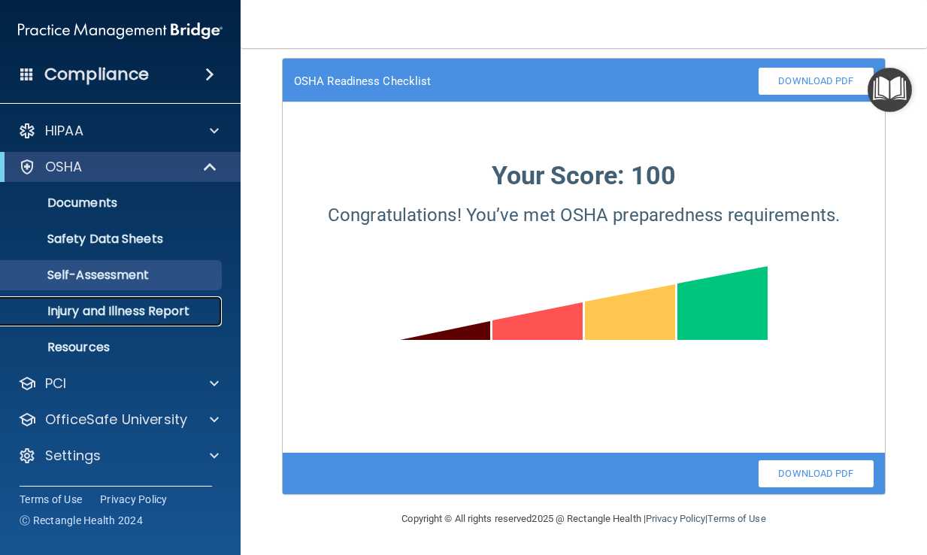
click at [143, 302] on link "Injury and Illness Report" at bounding box center [103, 311] width 237 height 30
